Goal: Task Accomplishment & Management: Manage account settings

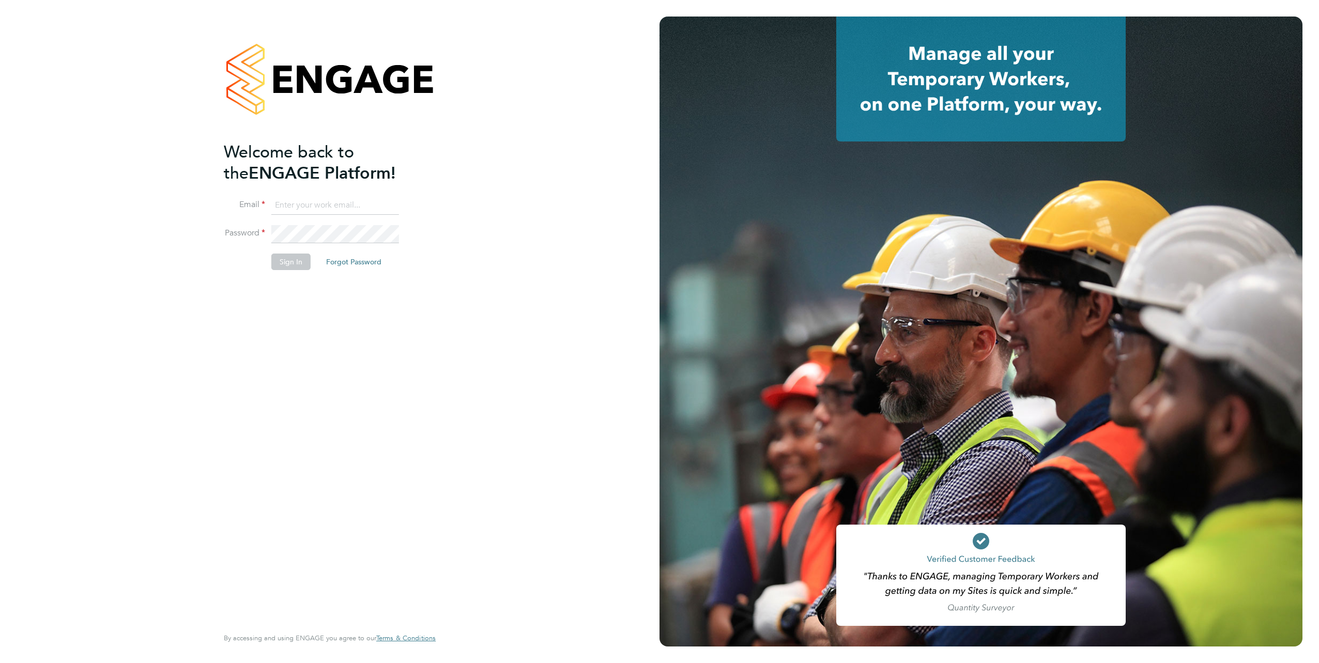
click at [349, 206] on input at bounding box center [335, 205] width 128 height 19
type input "[EMAIL_ADDRESS][DOMAIN_NAME]"
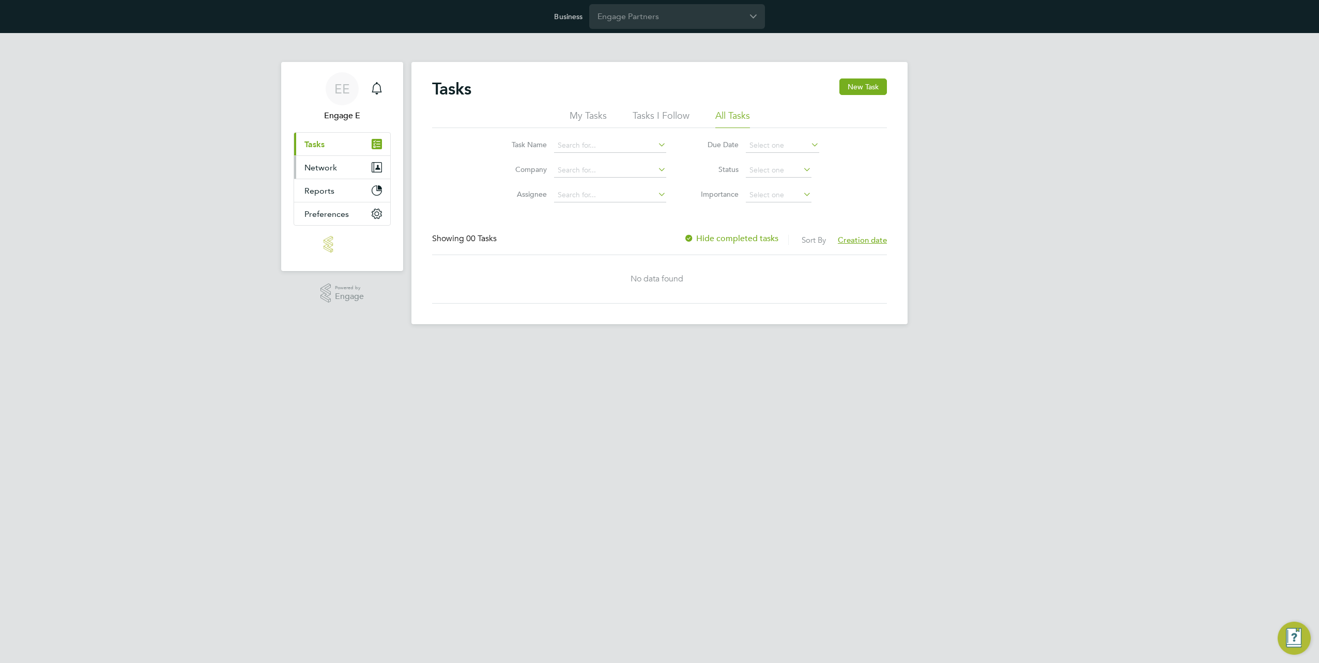
click at [341, 162] on button "Network" at bounding box center [342, 167] width 96 height 23
click at [668, 24] on input "Engage Partners" at bounding box center [677, 16] width 176 height 24
click at [667, 48] on span "Carmichael Site Services Limited" at bounding box center [670, 42] width 147 height 12
type input "Carmichael Site Services Limited"
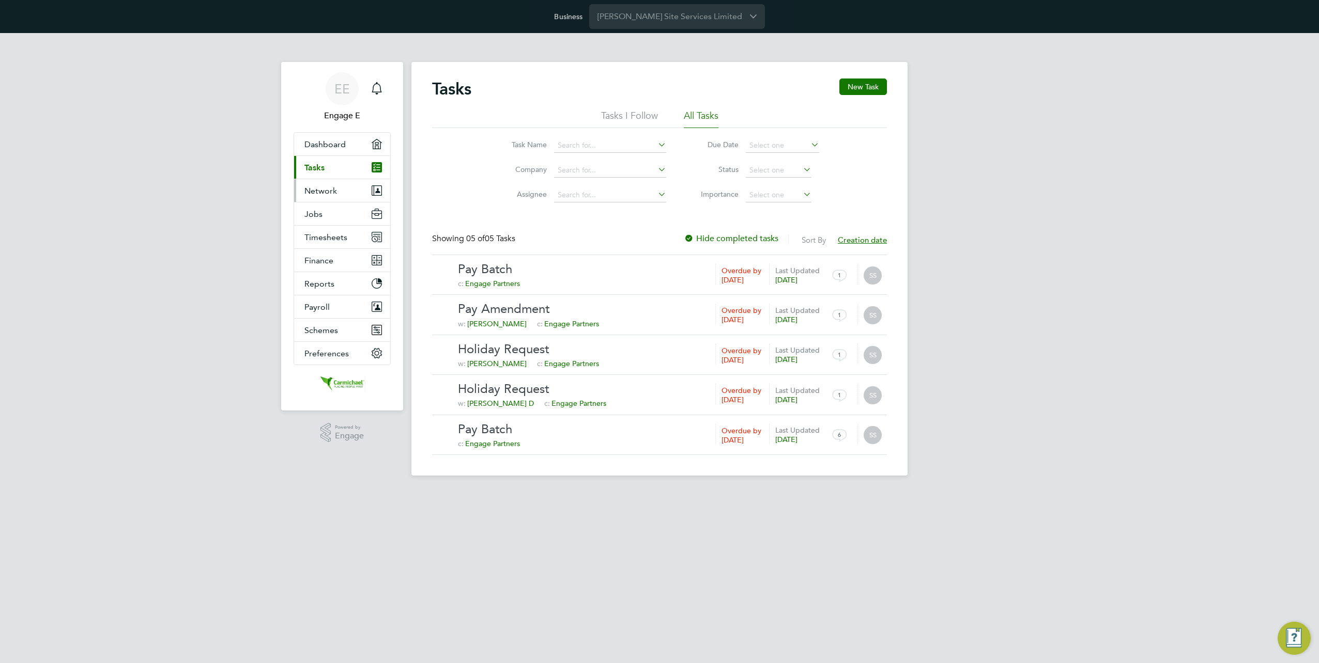
click at [326, 189] on span "Network" at bounding box center [320, 191] width 33 height 10
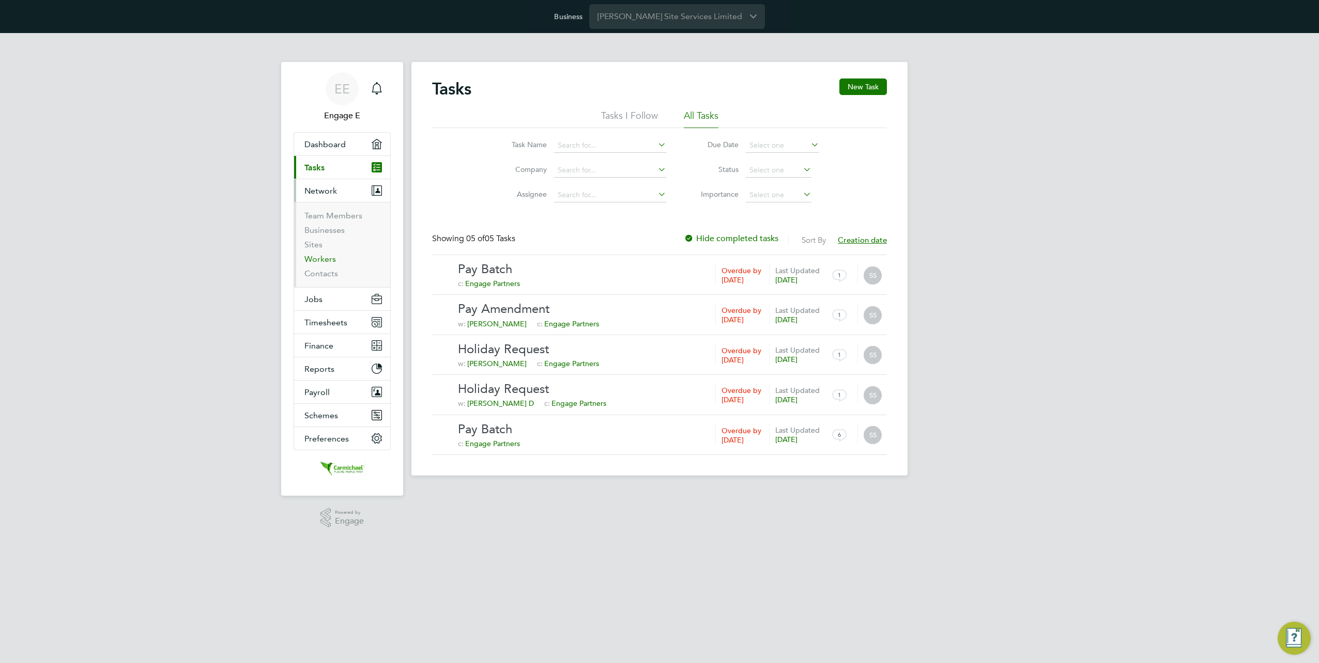
click at [329, 258] on link "Workers" at bounding box center [320, 259] width 32 height 10
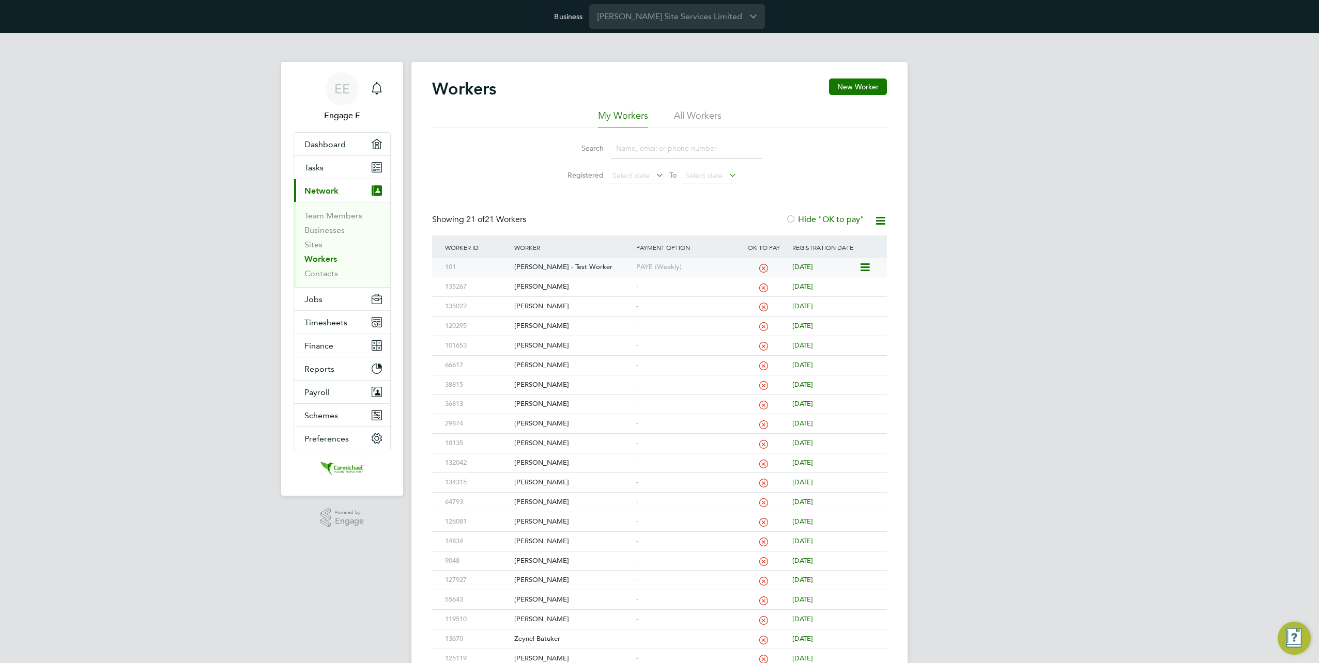
click at [868, 268] on icon at bounding box center [864, 267] width 10 height 12
click at [762, 335] on li "Impersonate" at bounding box center [804, 335] width 130 height 14
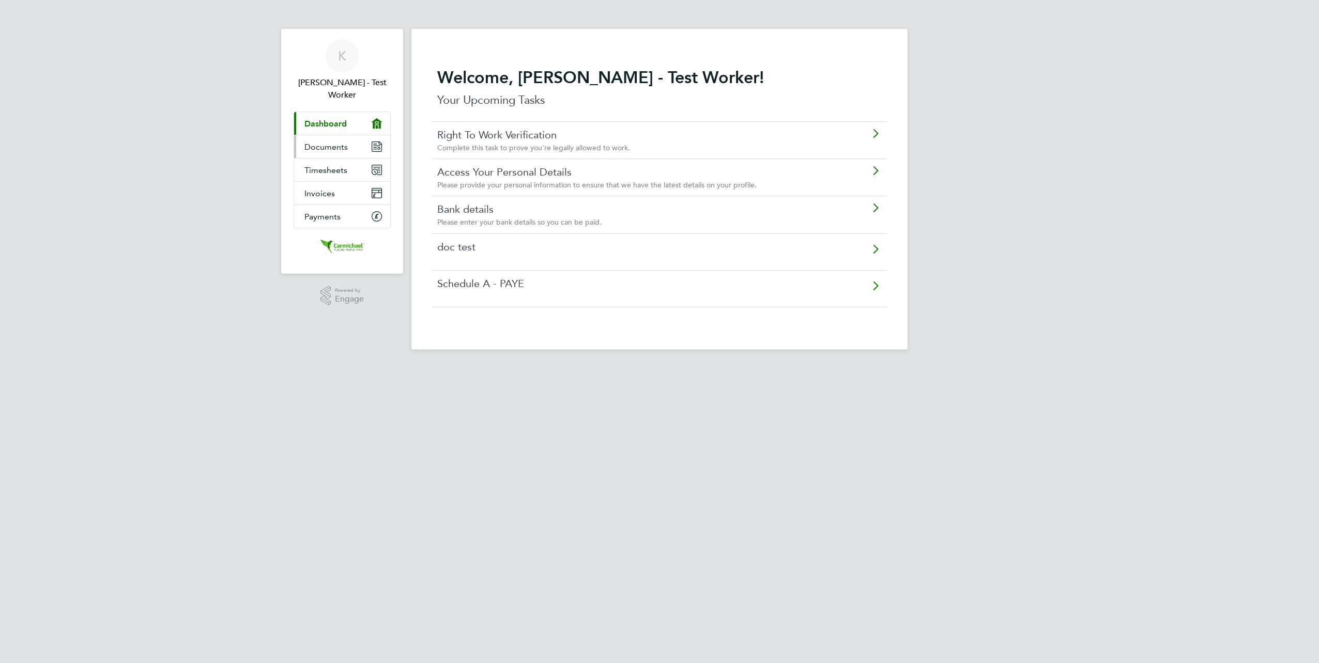
click at [345, 135] on link "Documents" at bounding box center [342, 146] width 96 height 23
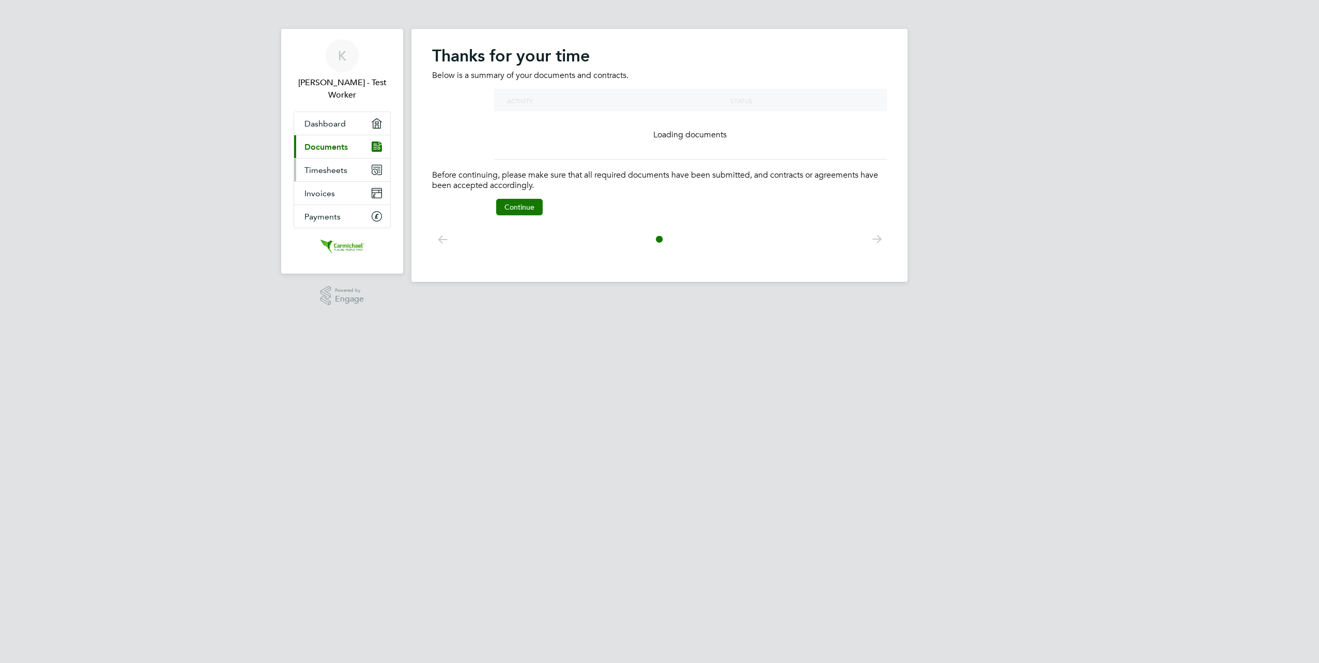
click at [352, 159] on link "Timesheets" at bounding box center [342, 170] width 96 height 23
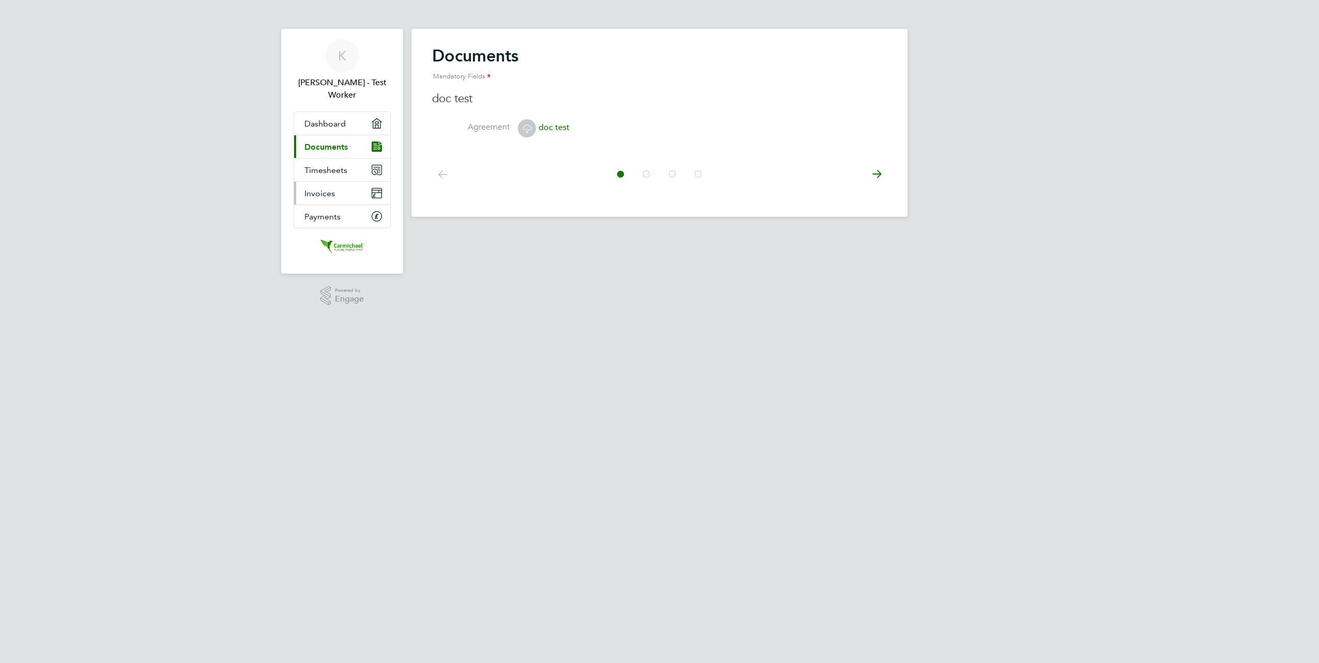
click at [351, 182] on link "Invoices" at bounding box center [342, 193] width 96 height 23
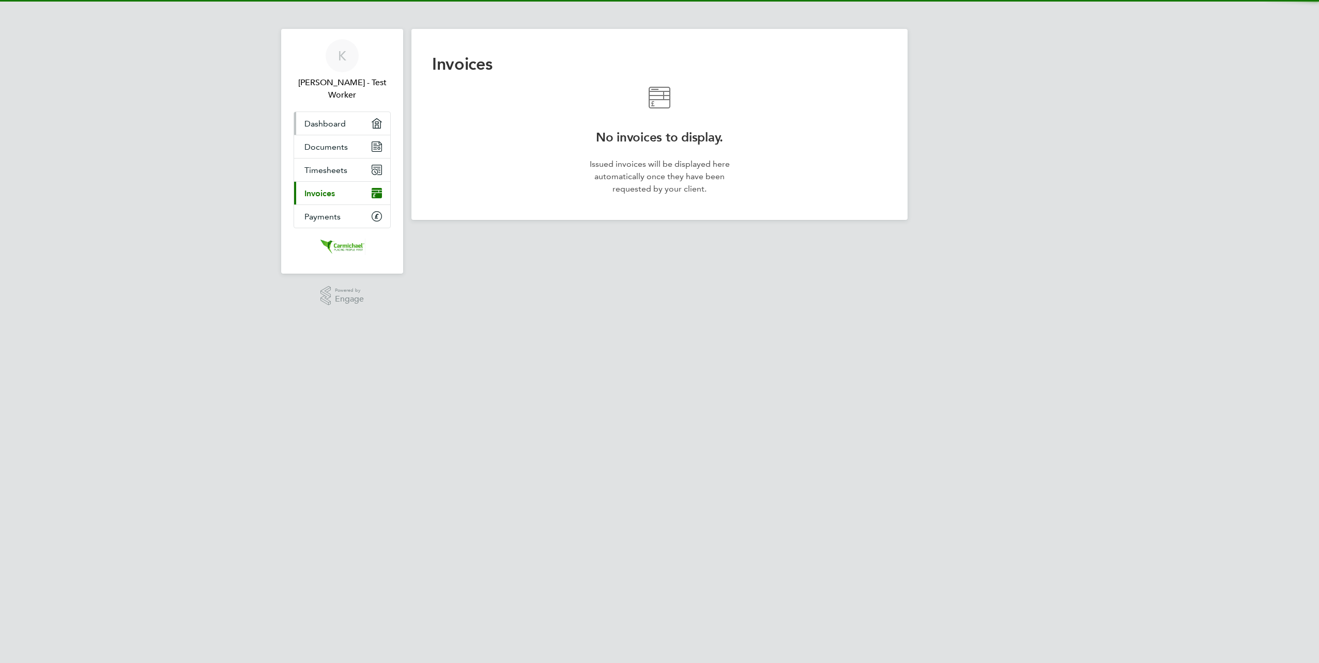
click at [351, 120] on link "Dashboard" at bounding box center [342, 123] width 96 height 23
